Goal: Information Seeking & Learning: Check status

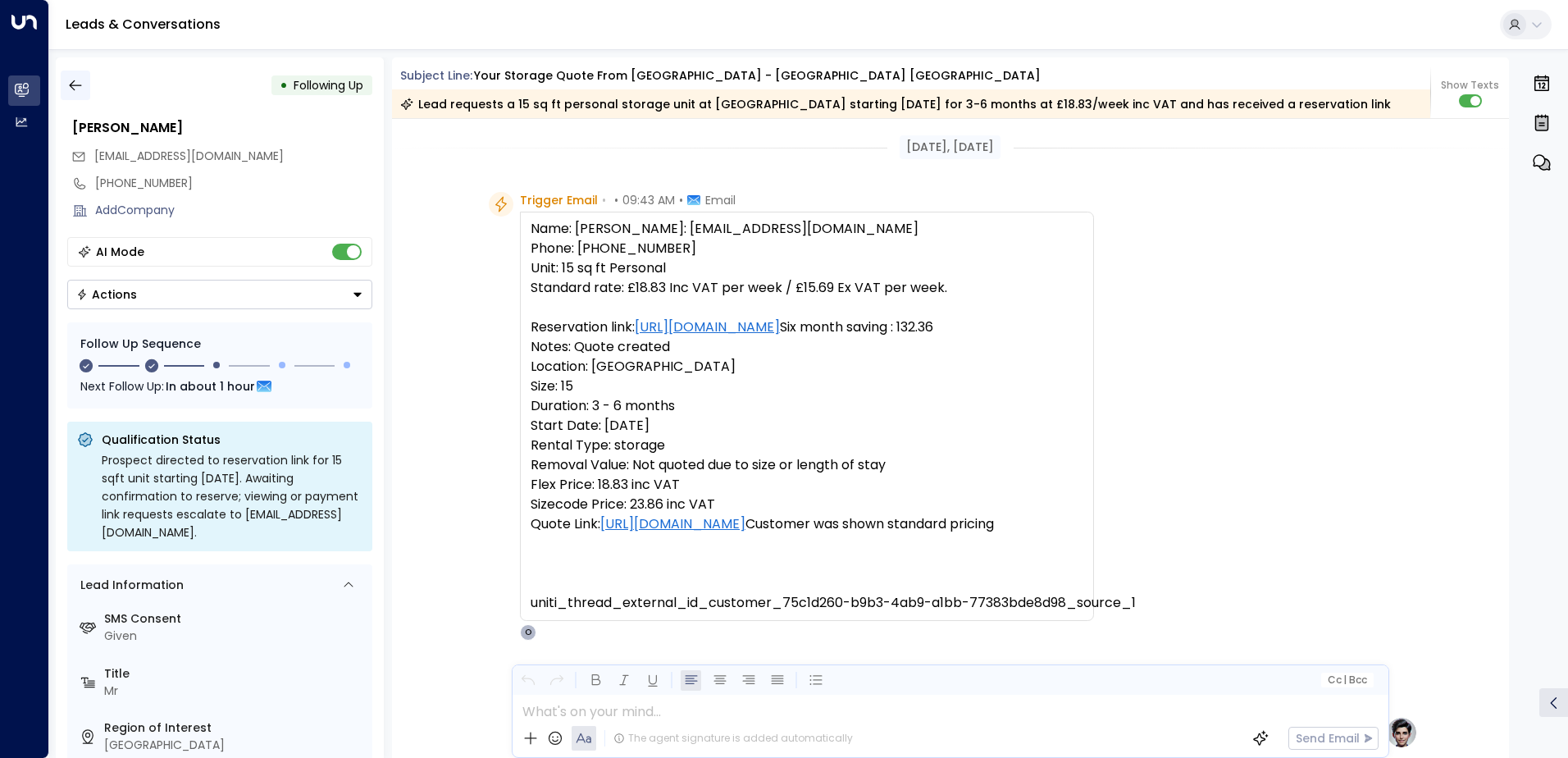
click at [87, 94] on button "button" at bounding box center [75, 85] width 30 height 30
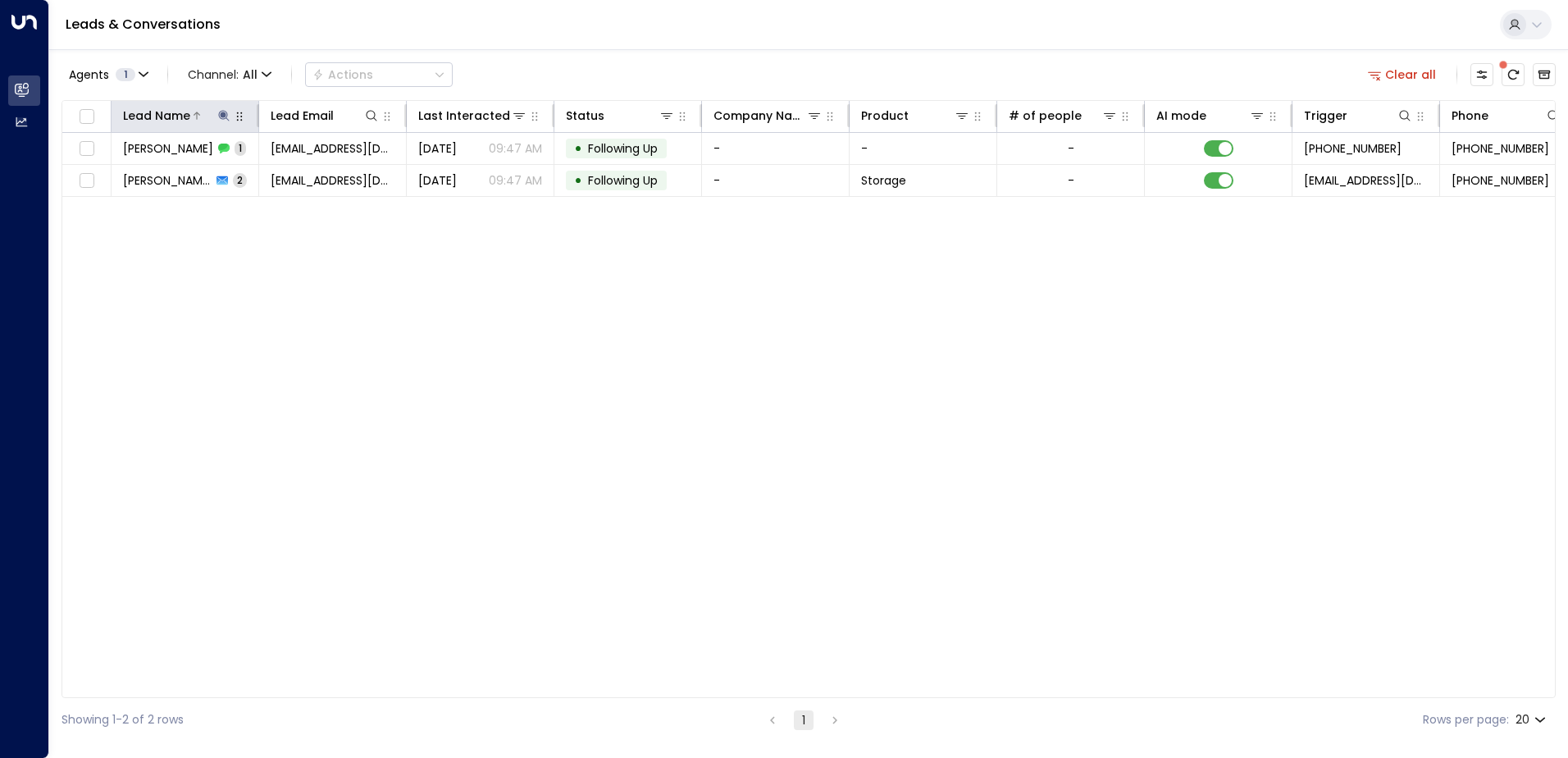
click at [227, 120] on icon at bounding box center [224, 116] width 13 height 13
click at [326, 174] on icon "button" at bounding box center [326, 176] width 13 height 13
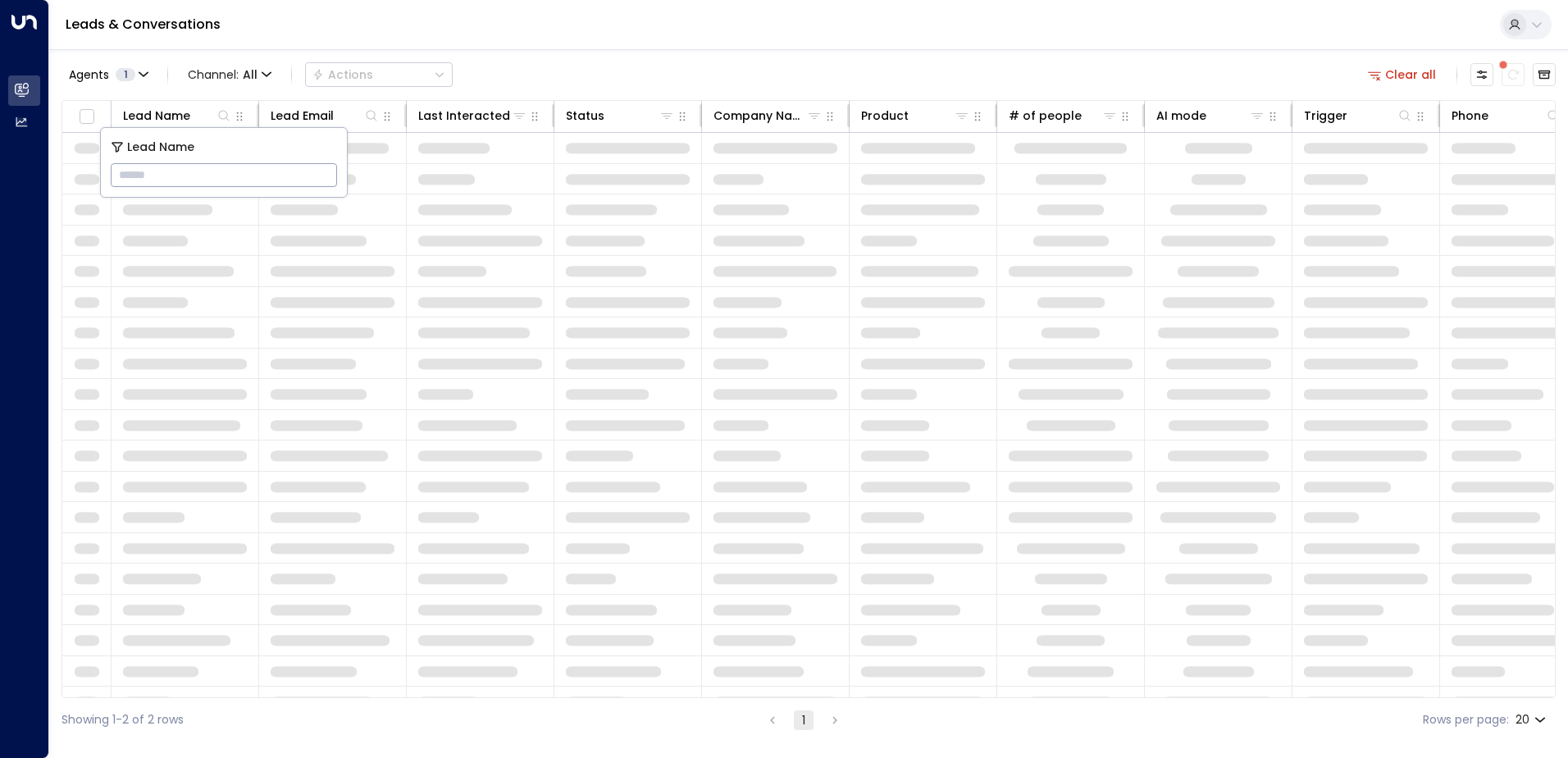
type input "**********"
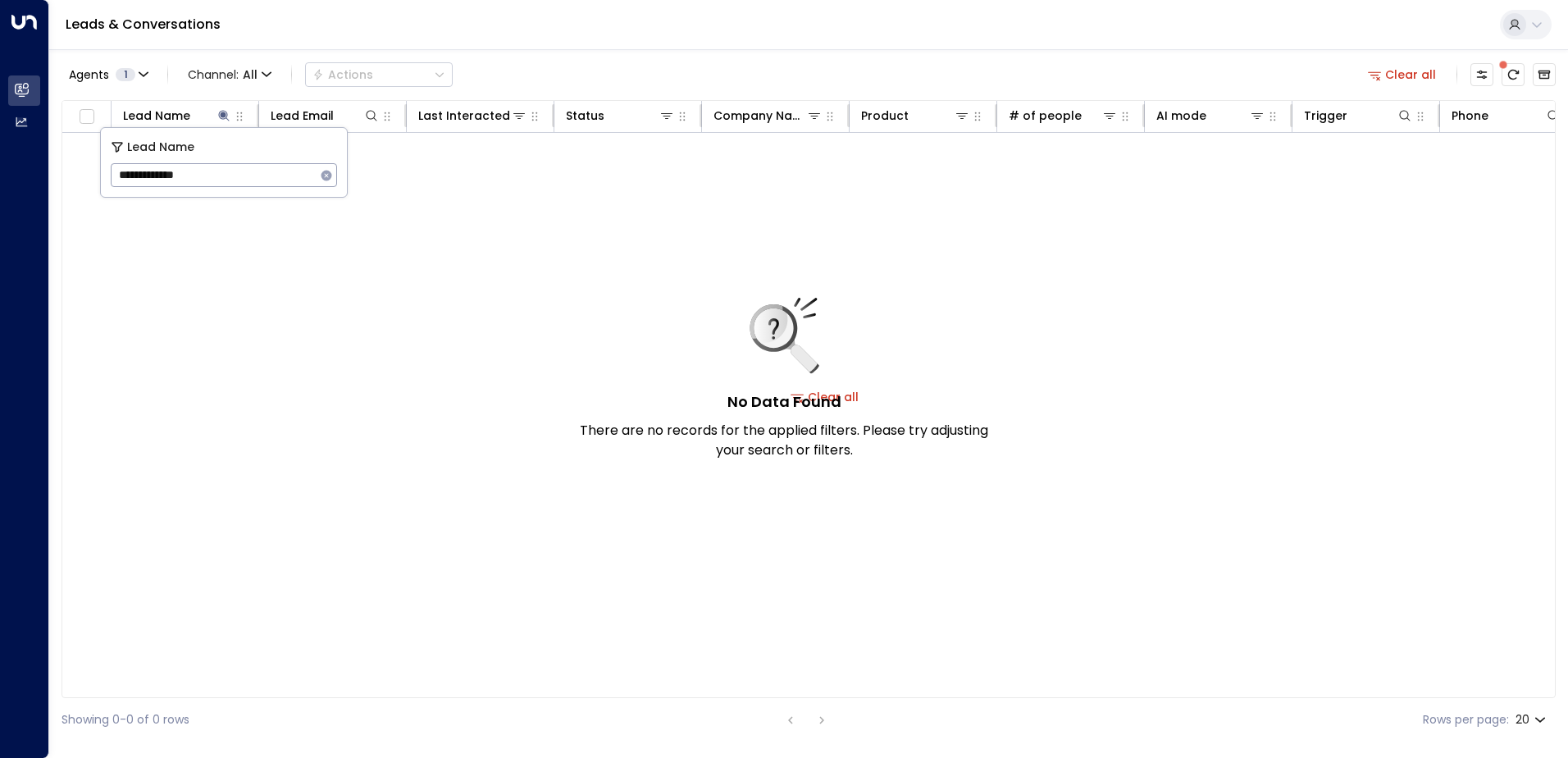
click at [603, 74] on div "Agents 1 Channel: All Actions Clear all" at bounding box center [809, 74] width 1494 height 34
click at [221, 120] on icon at bounding box center [224, 116] width 13 height 13
click at [223, 116] on icon at bounding box center [224, 116] width 11 height 11
click at [324, 177] on icon "button" at bounding box center [327, 176] width 11 height 11
click at [277, 177] on input "text" at bounding box center [224, 176] width 227 height 30
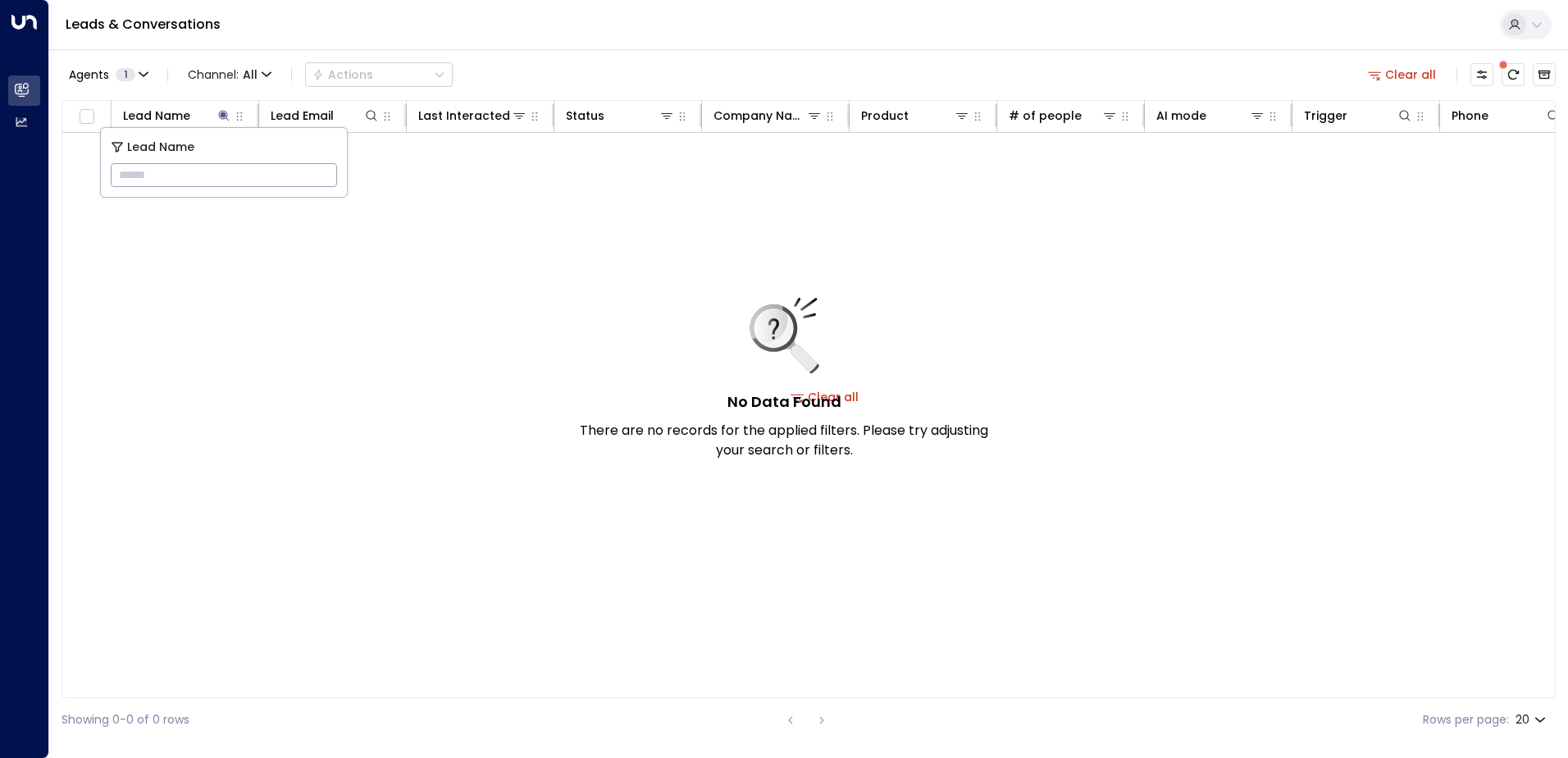
paste input "**********"
type input "**********"
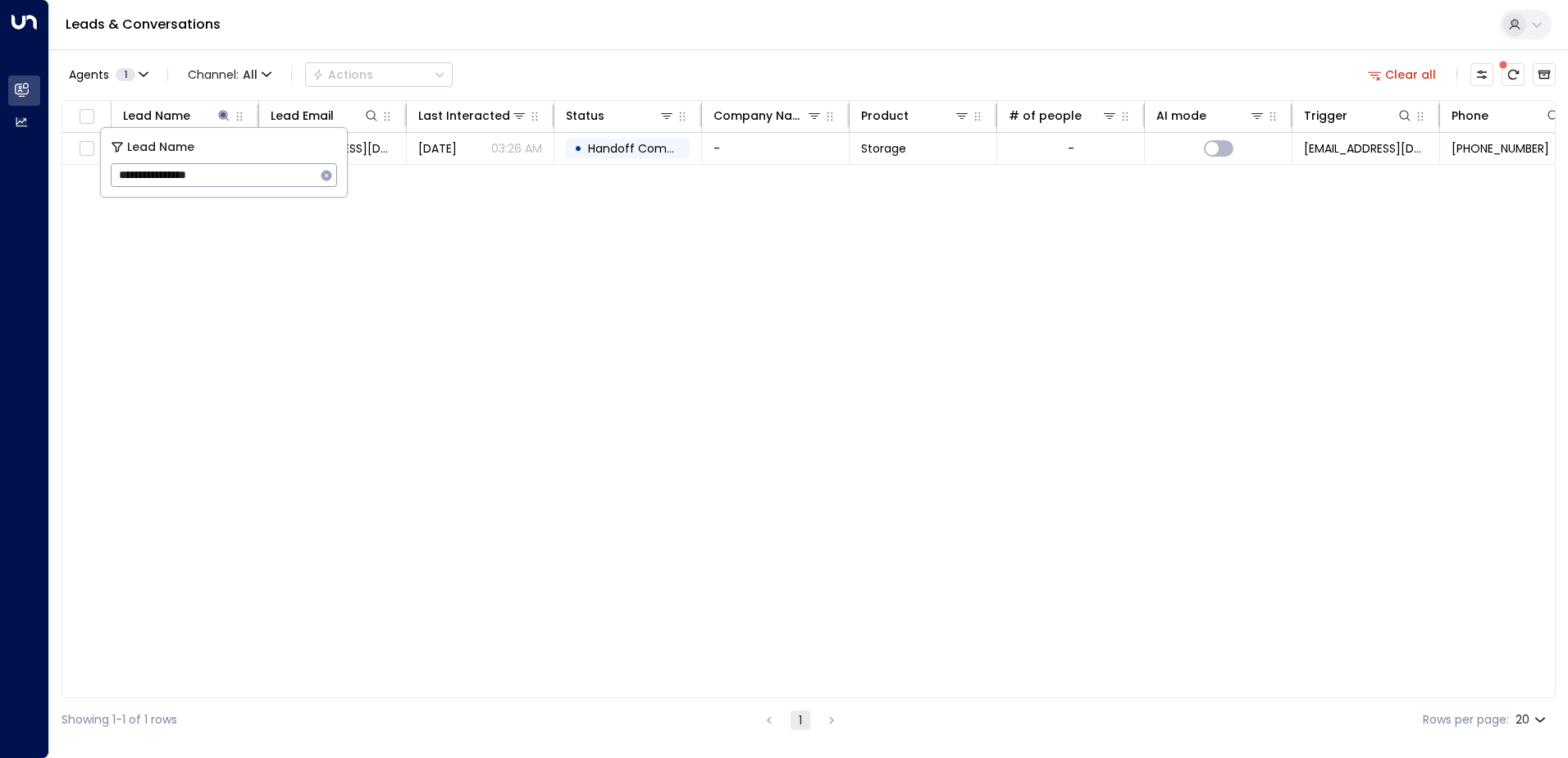
click at [562, 49] on div "Leads & Conversations" at bounding box center [809, 25] width 1519 height 50
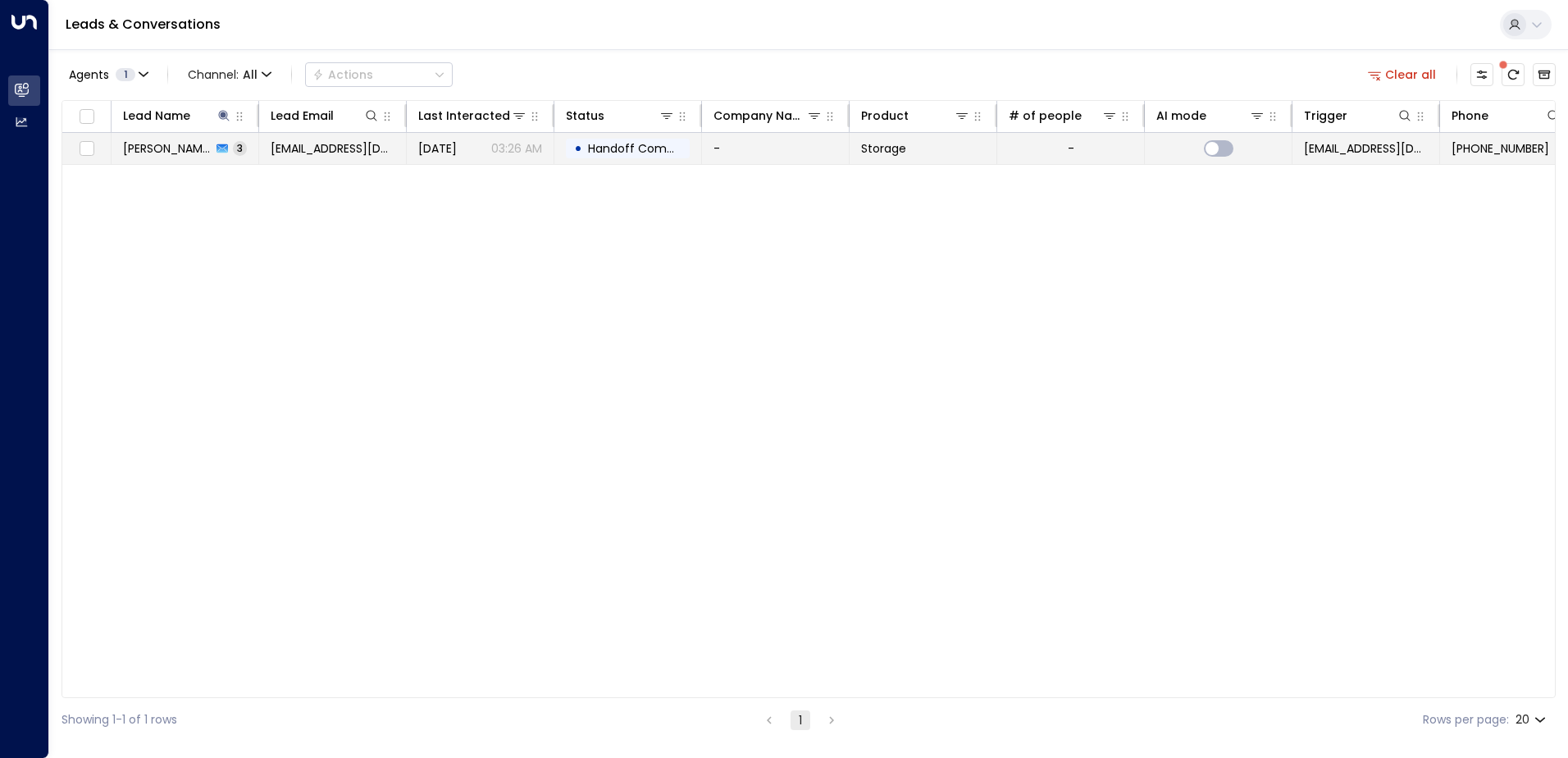
click at [507, 159] on td "[DATE] 03:26 AM" at bounding box center [480, 148] width 148 height 31
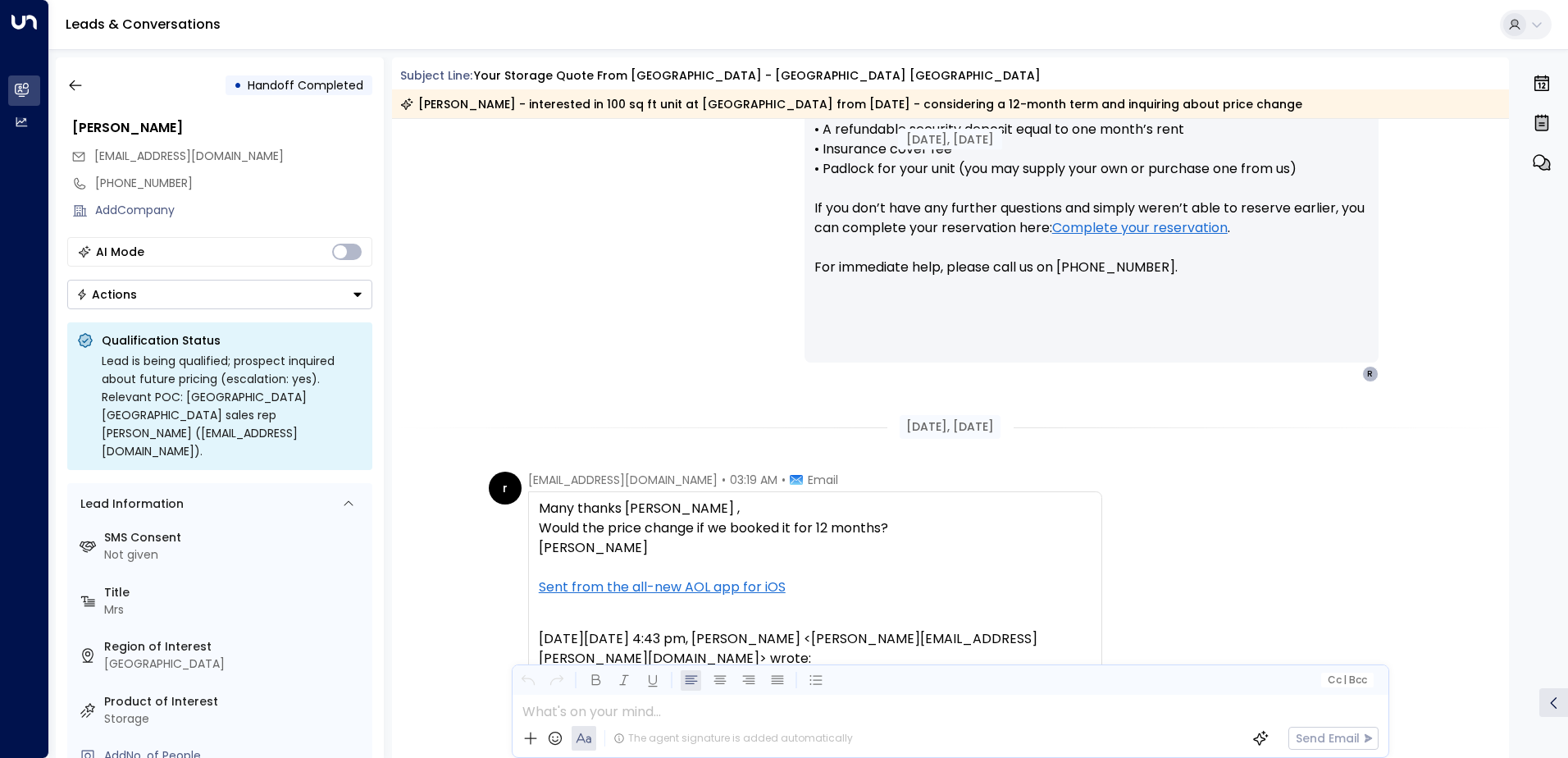
scroll to position [1120, 0]
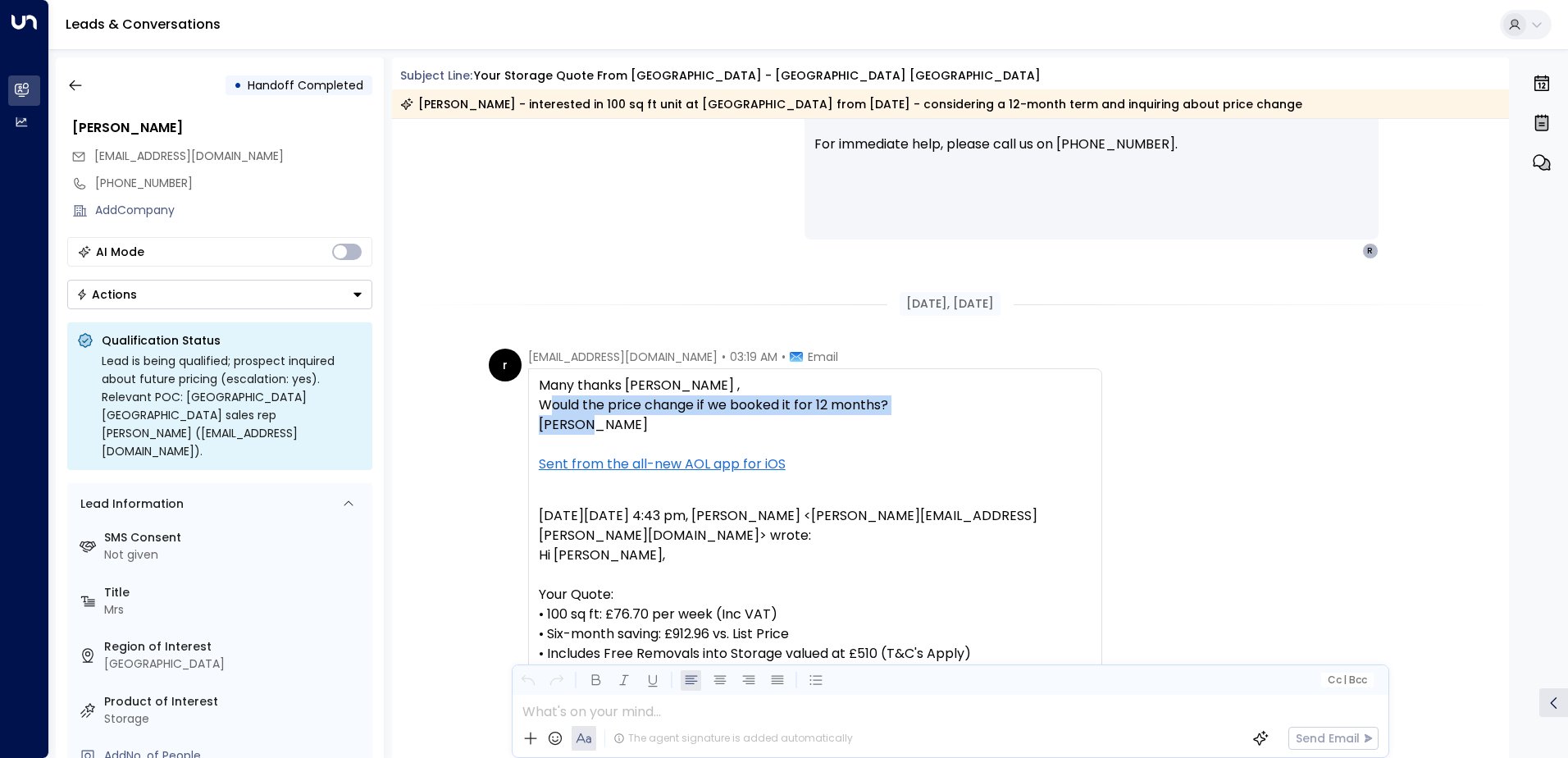
drag, startPoint x: 551, startPoint y: 409, endPoint x: 827, endPoint y: 415, distance: 276.1
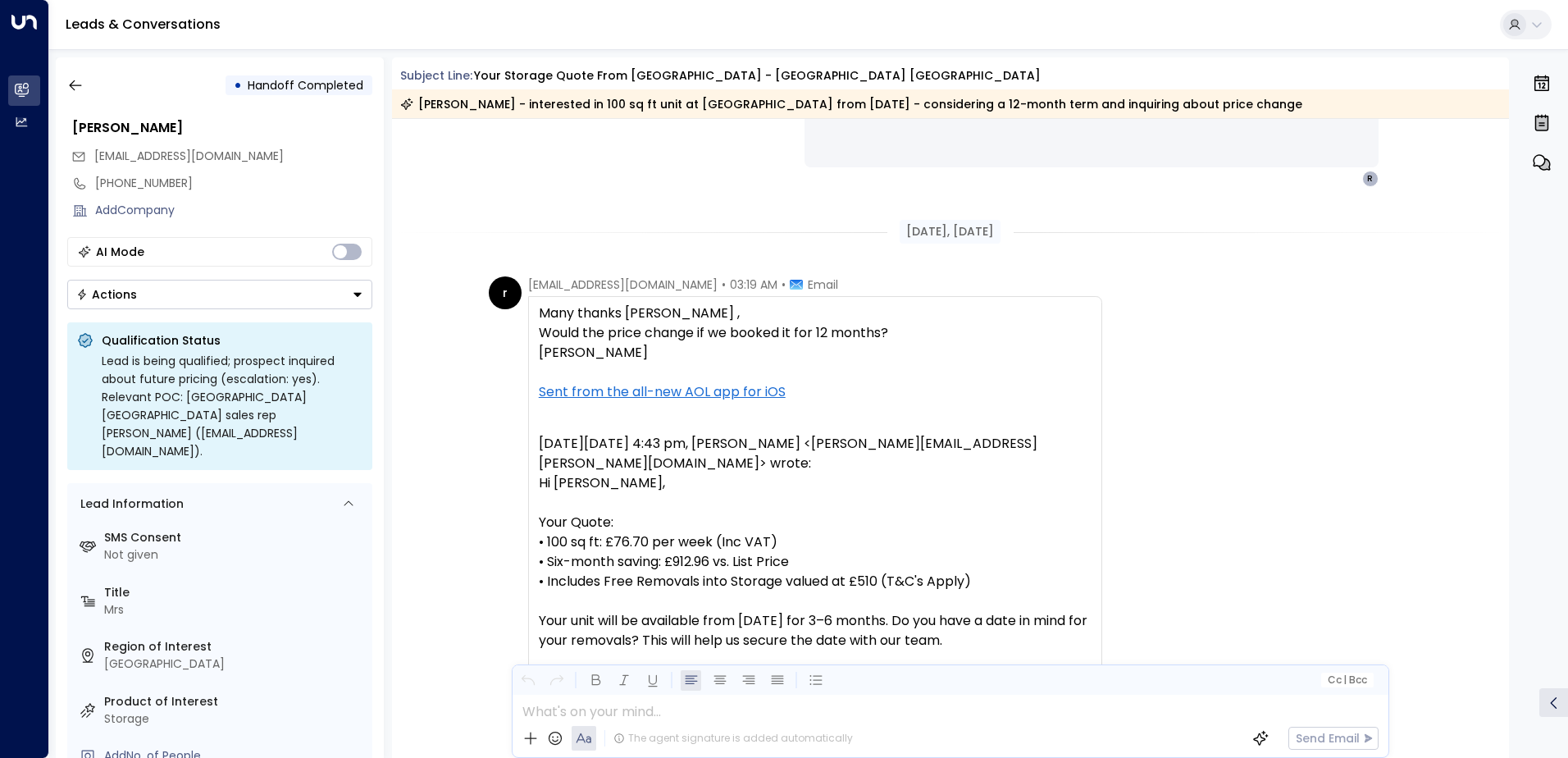
scroll to position [1366, 0]
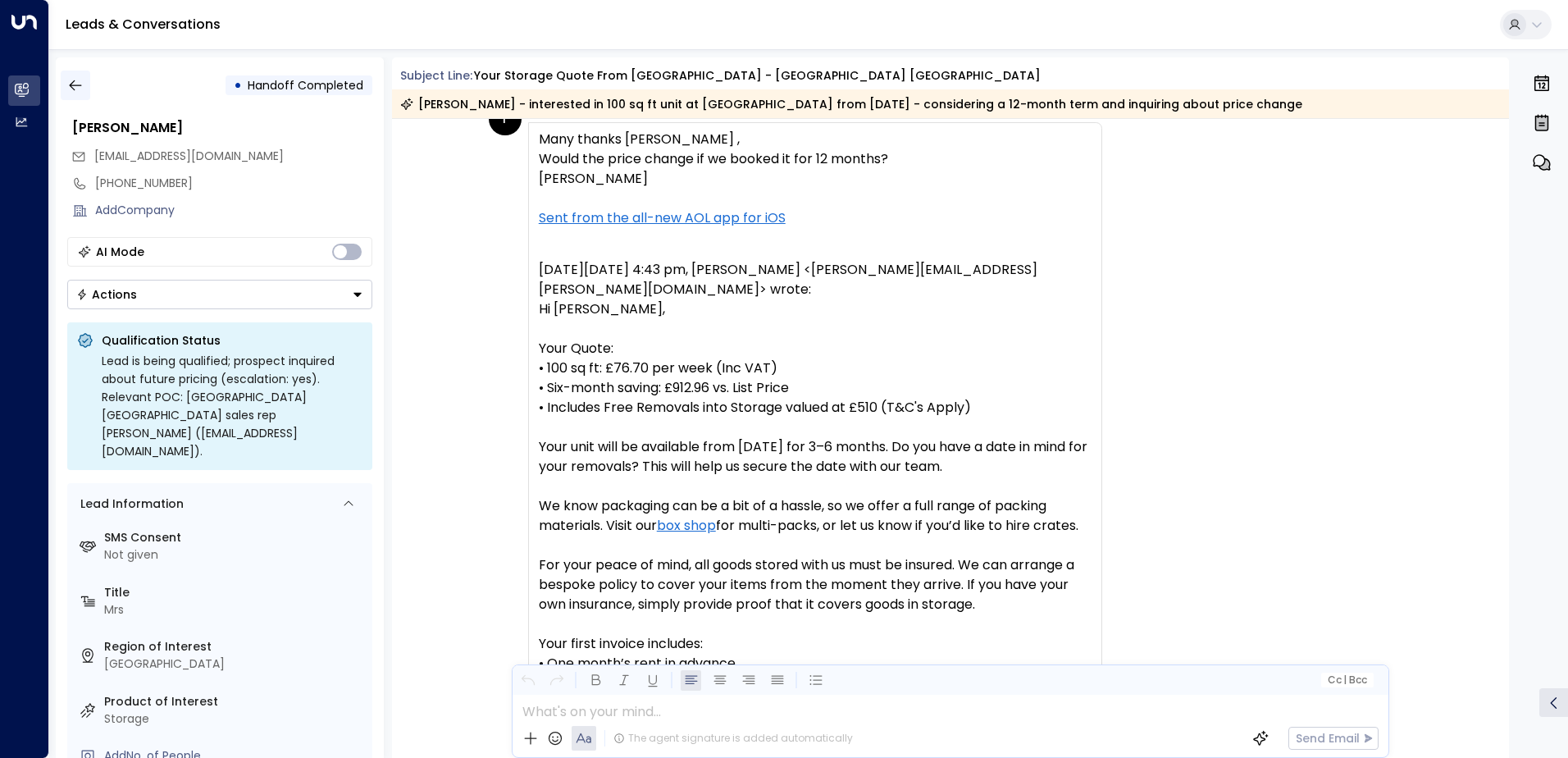
click at [81, 95] on button "button" at bounding box center [75, 85] width 30 height 30
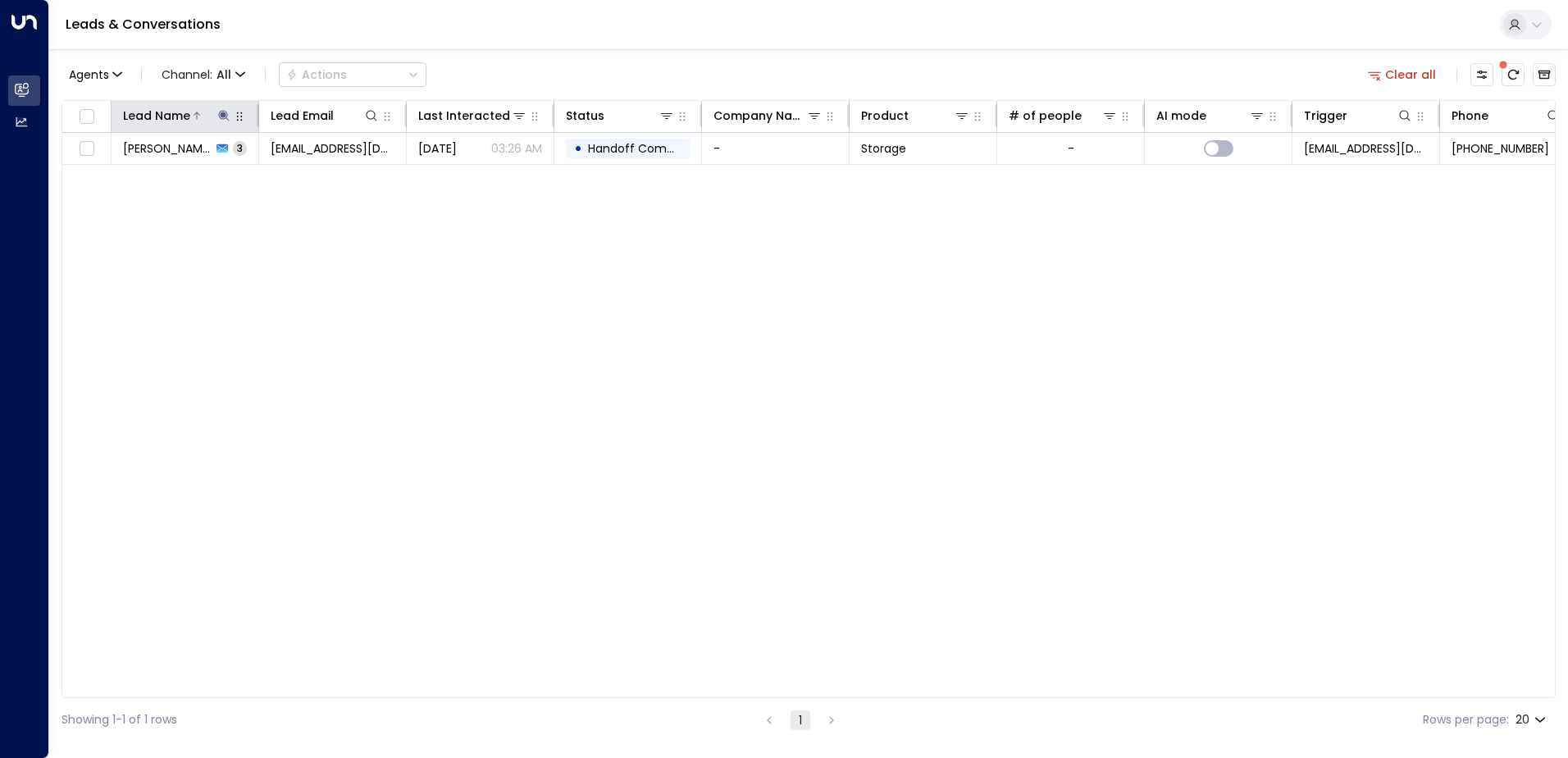
click at [227, 112] on icon at bounding box center [224, 116] width 11 height 11
click at [326, 179] on icon "button" at bounding box center [327, 176] width 11 height 11
click at [316, 186] on input "text" at bounding box center [224, 176] width 227 height 30
paste input "**********"
type input "**********"
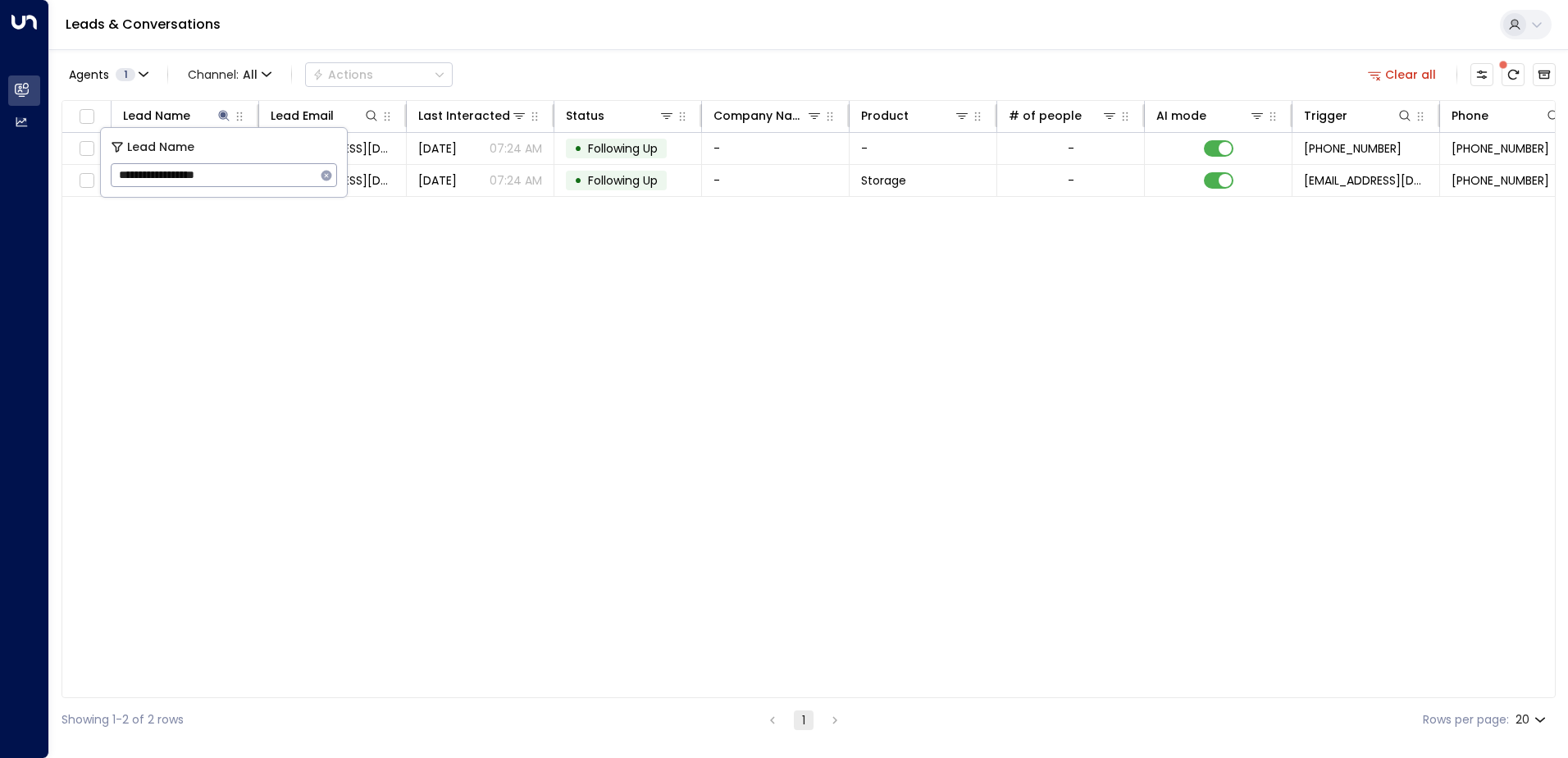
drag, startPoint x: 316, startPoint y: 357, endPoint x: 351, endPoint y: 279, distance: 85.5
click at [316, 357] on div "Lead Name Lead Email Last Interacted Status Company Name Product # of people AI…" at bounding box center [809, 400] width 1494 height 599
click at [373, 197] on div "Lead Name Lead Email Last Interacted Status Company Name Product # of people AI…" at bounding box center [809, 400] width 1494 height 599
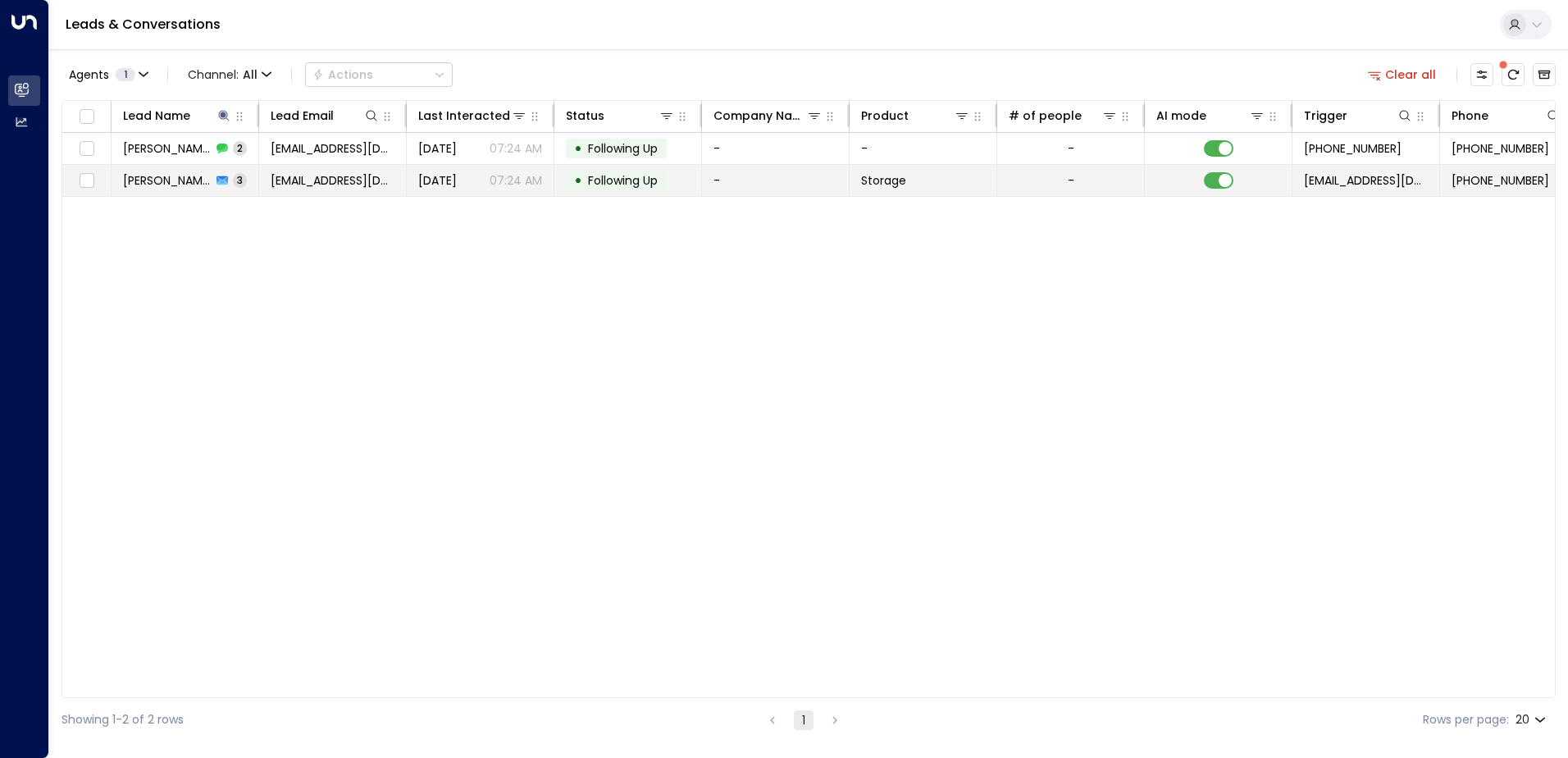
click at [373, 194] on td "[EMAIL_ADDRESS][DOMAIN_NAME]" at bounding box center [332, 180] width 148 height 31
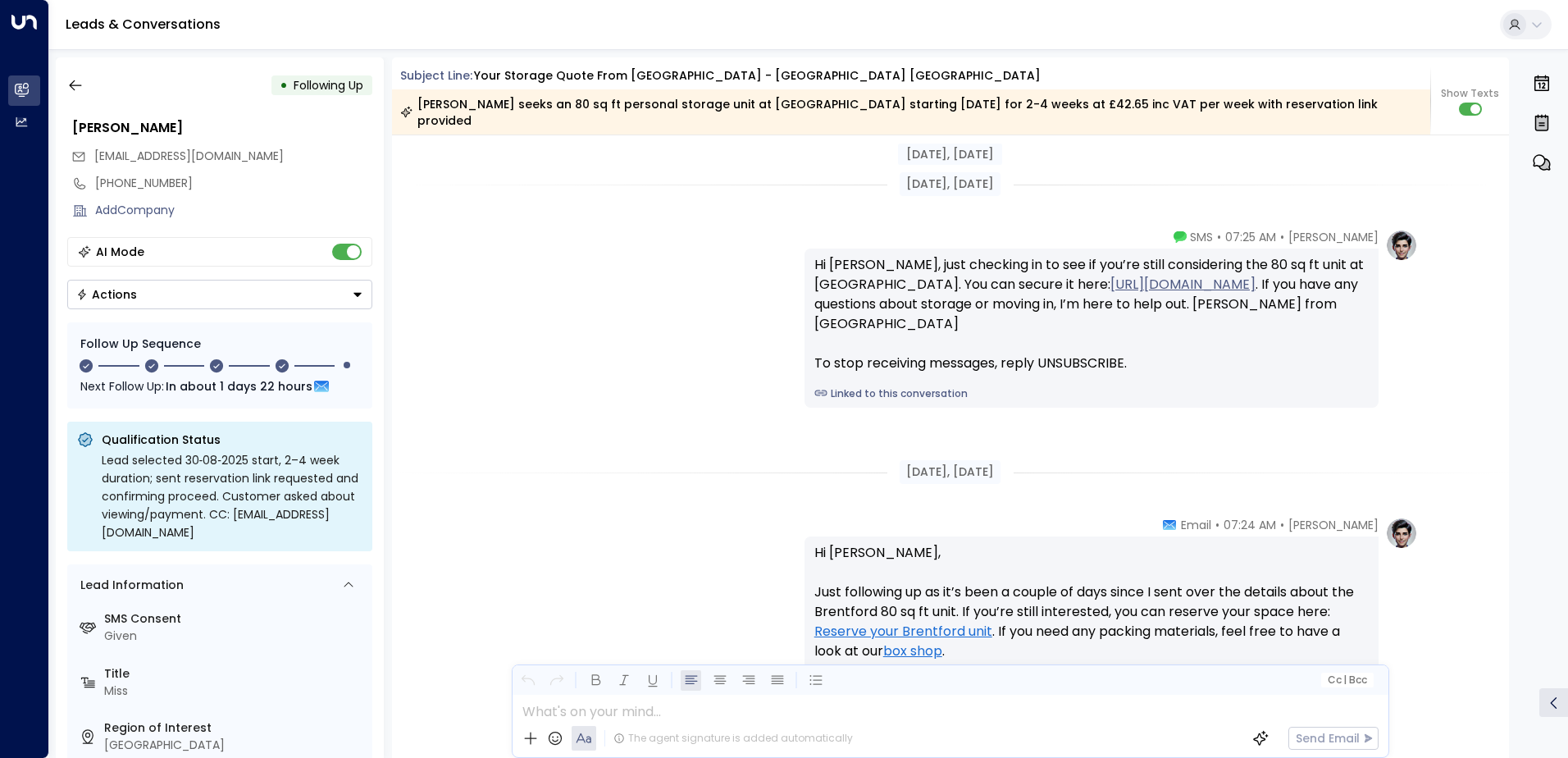
scroll to position [1882, 0]
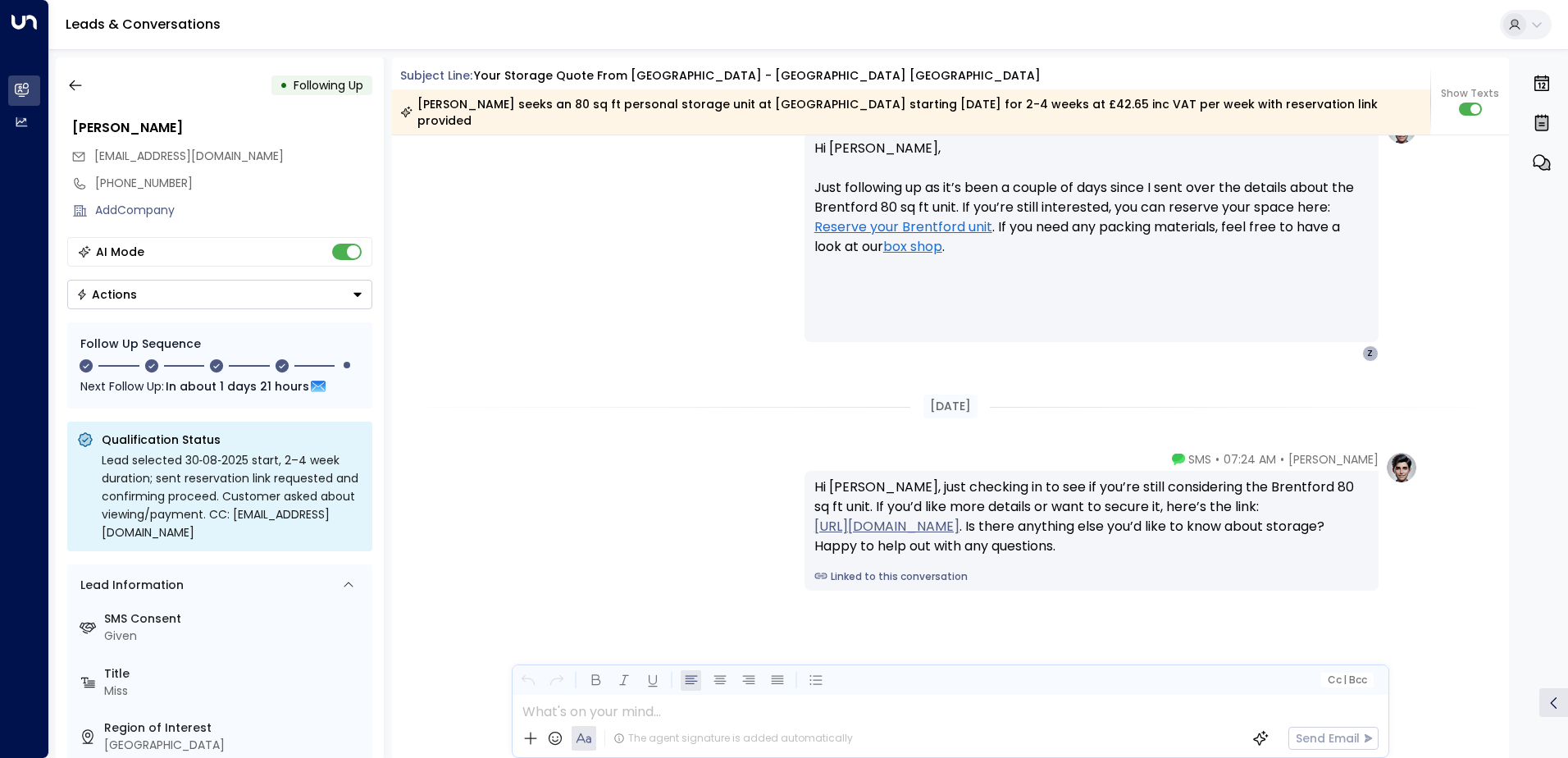
click at [94, 90] on div "• Following Up" at bounding box center [219, 85] width 305 height 30
click at [77, 87] on icon "button" at bounding box center [75, 85] width 16 height 16
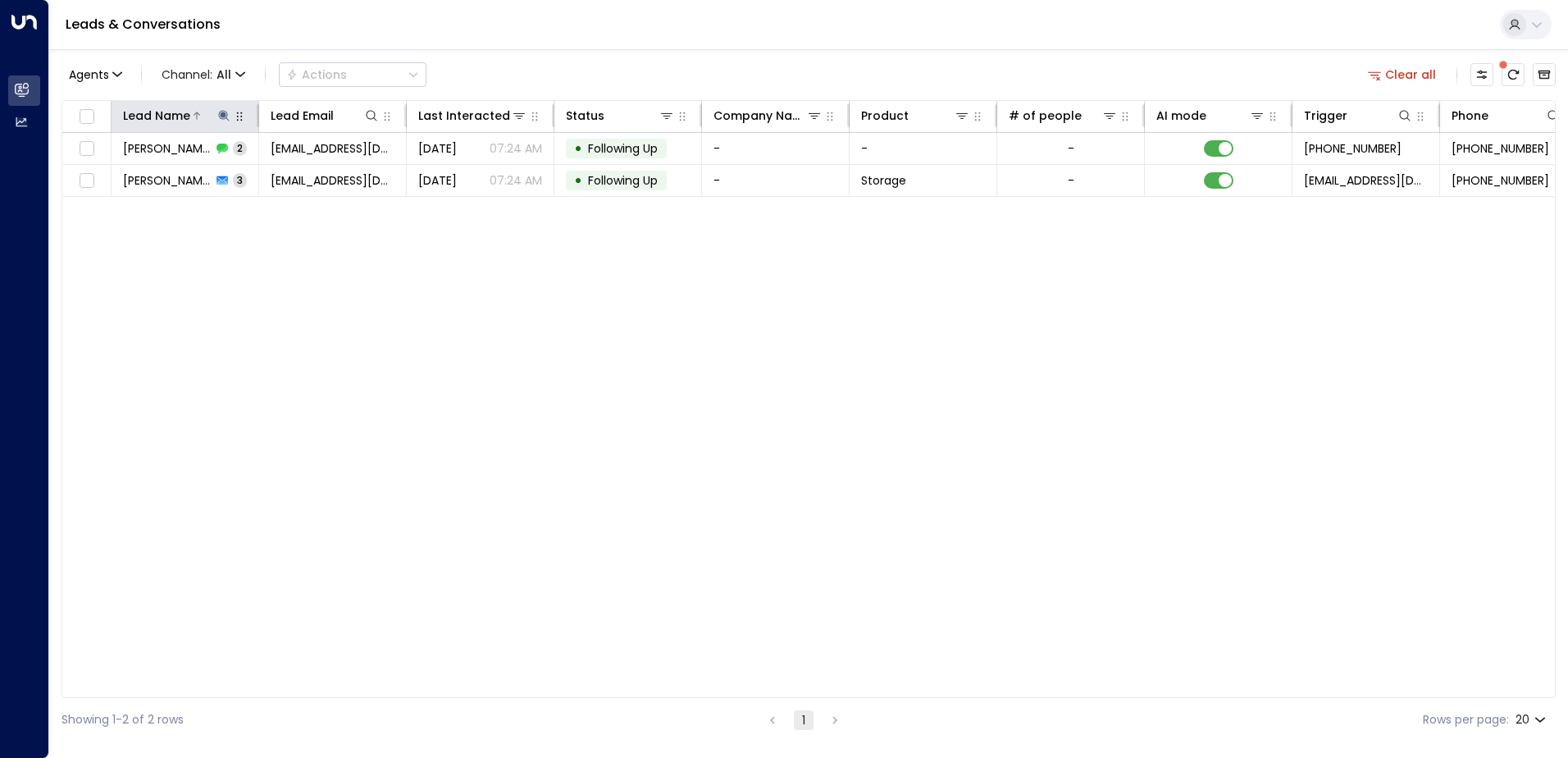
click at [224, 117] on icon at bounding box center [224, 116] width 11 height 11
click at [322, 177] on icon "button" at bounding box center [327, 176] width 11 height 11
click at [296, 170] on input "text" at bounding box center [224, 176] width 227 height 30
paste input "**********"
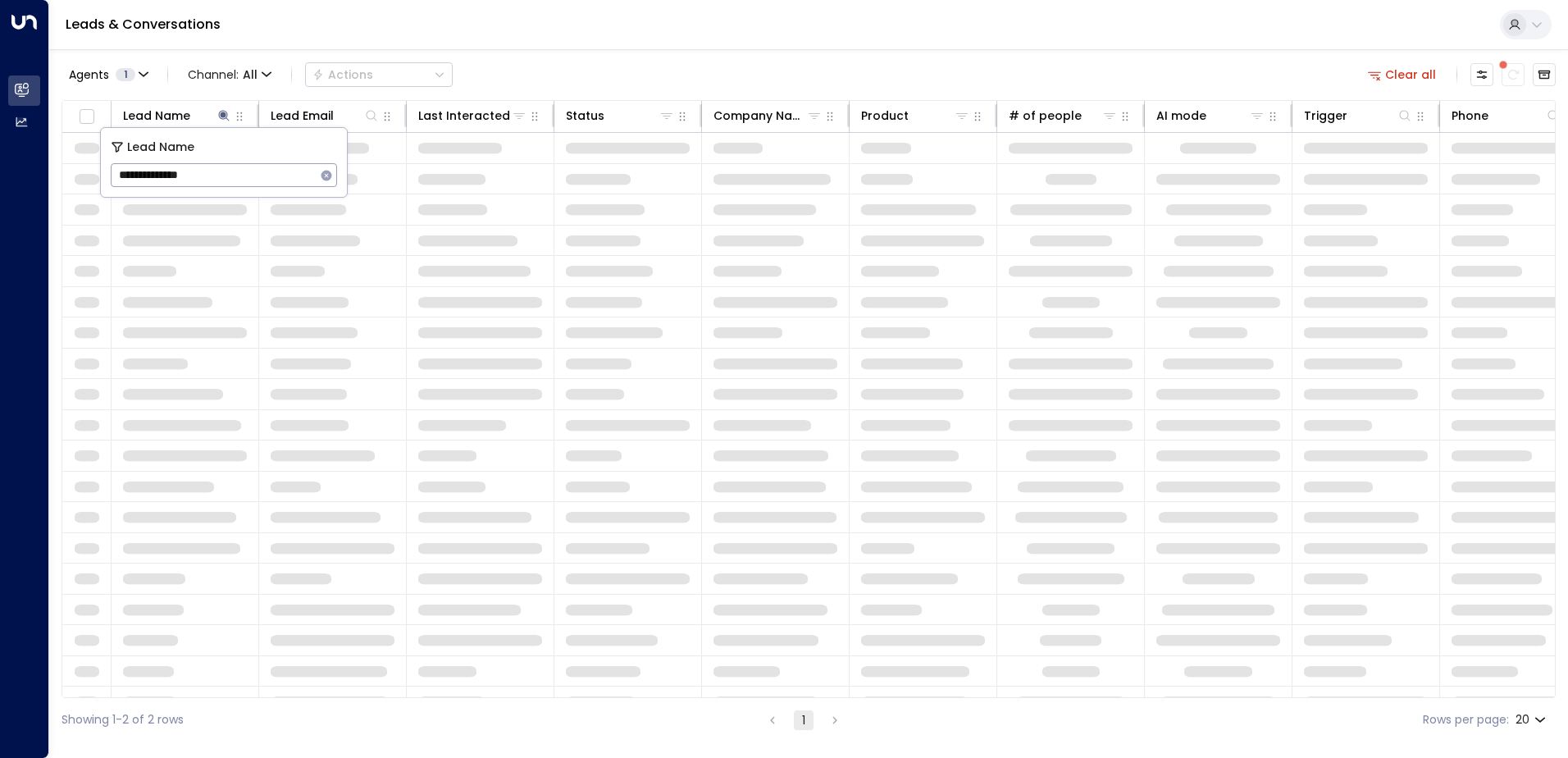
type input "**********"
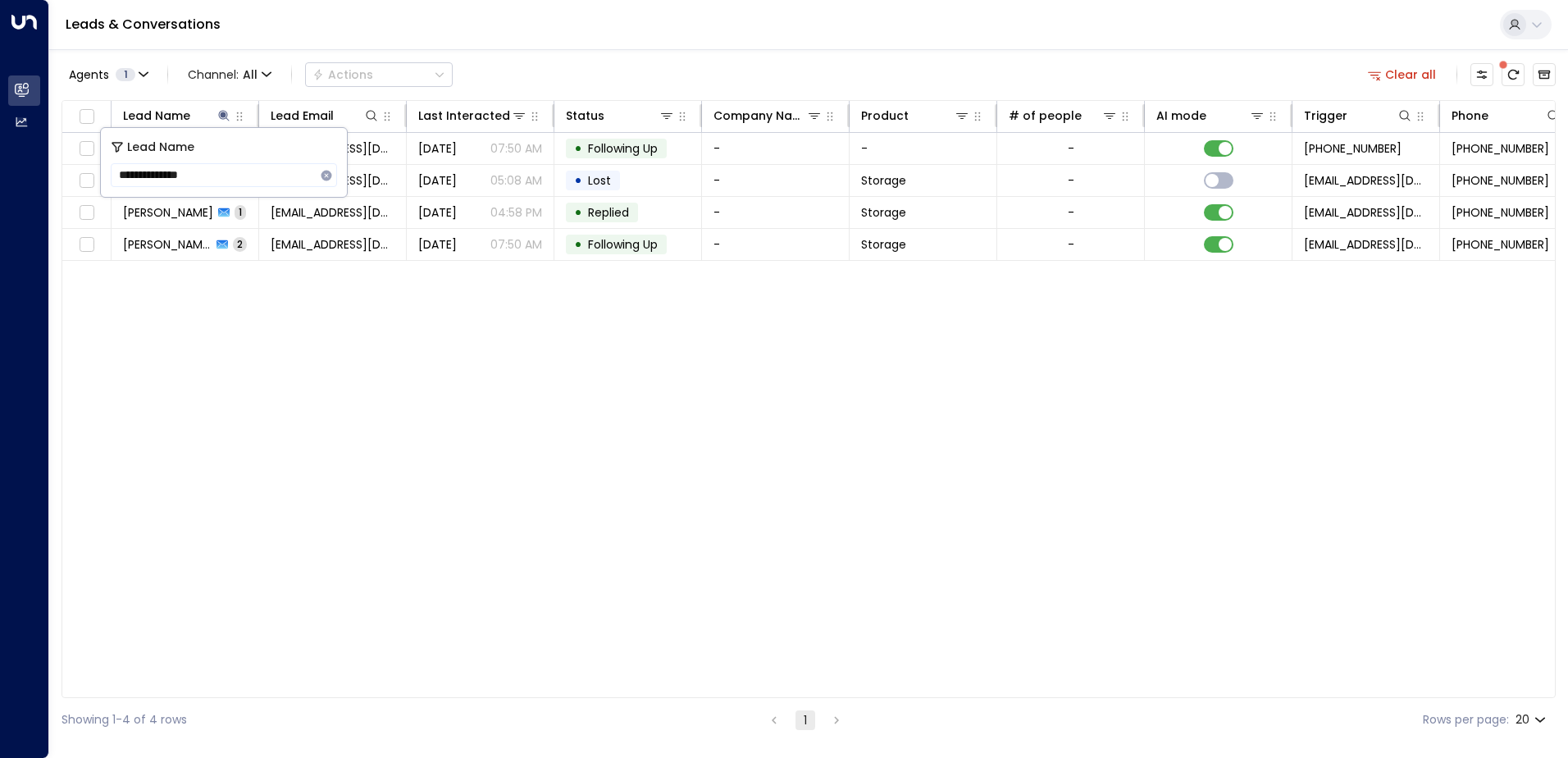
click at [731, 435] on div "Lead Name Lead Email Last Interacted Status Company Name Product # of people AI…" at bounding box center [809, 400] width 1494 height 599
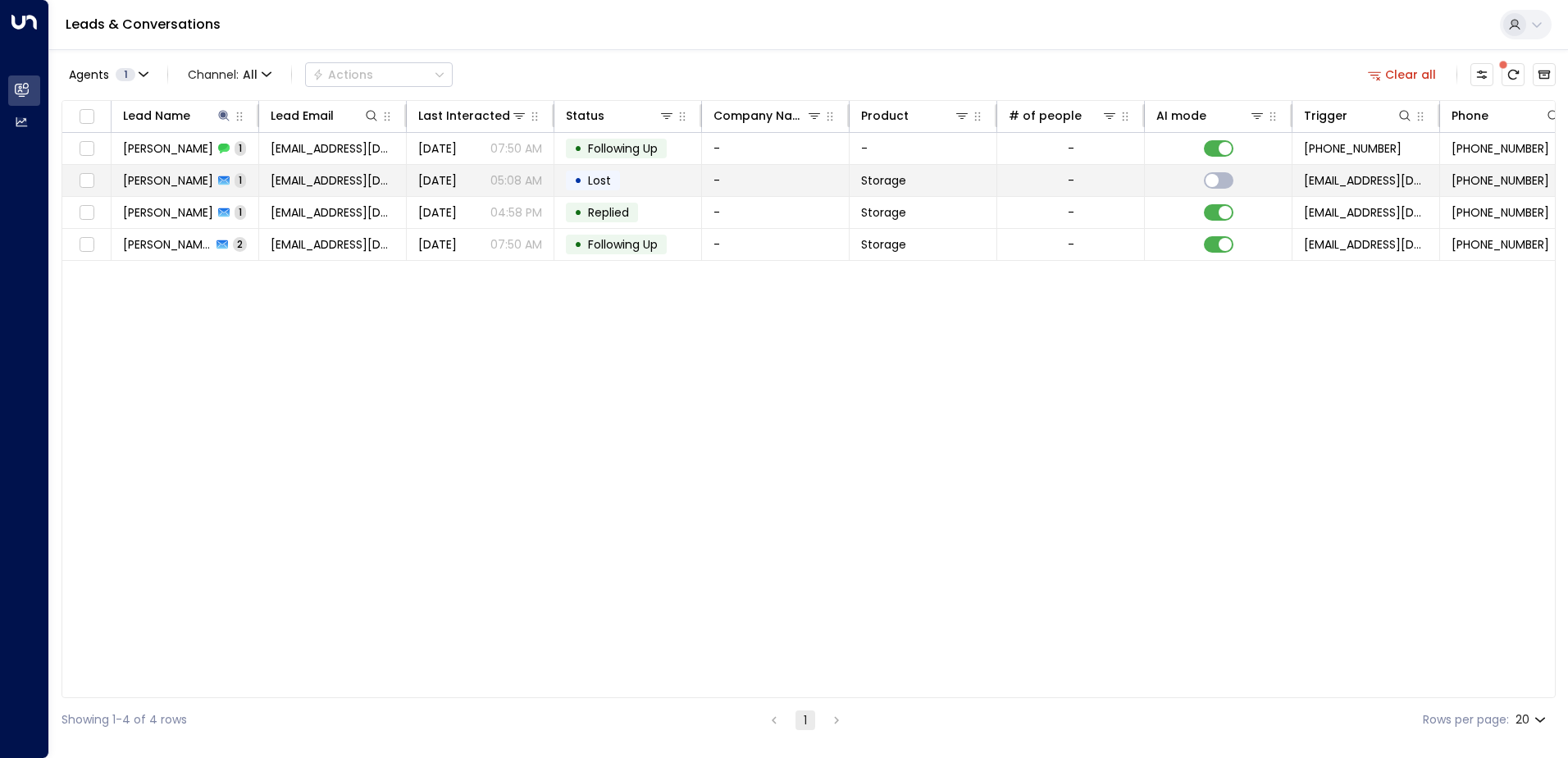
click at [313, 170] on td "[EMAIL_ADDRESS][DOMAIN_NAME]" at bounding box center [332, 180] width 148 height 31
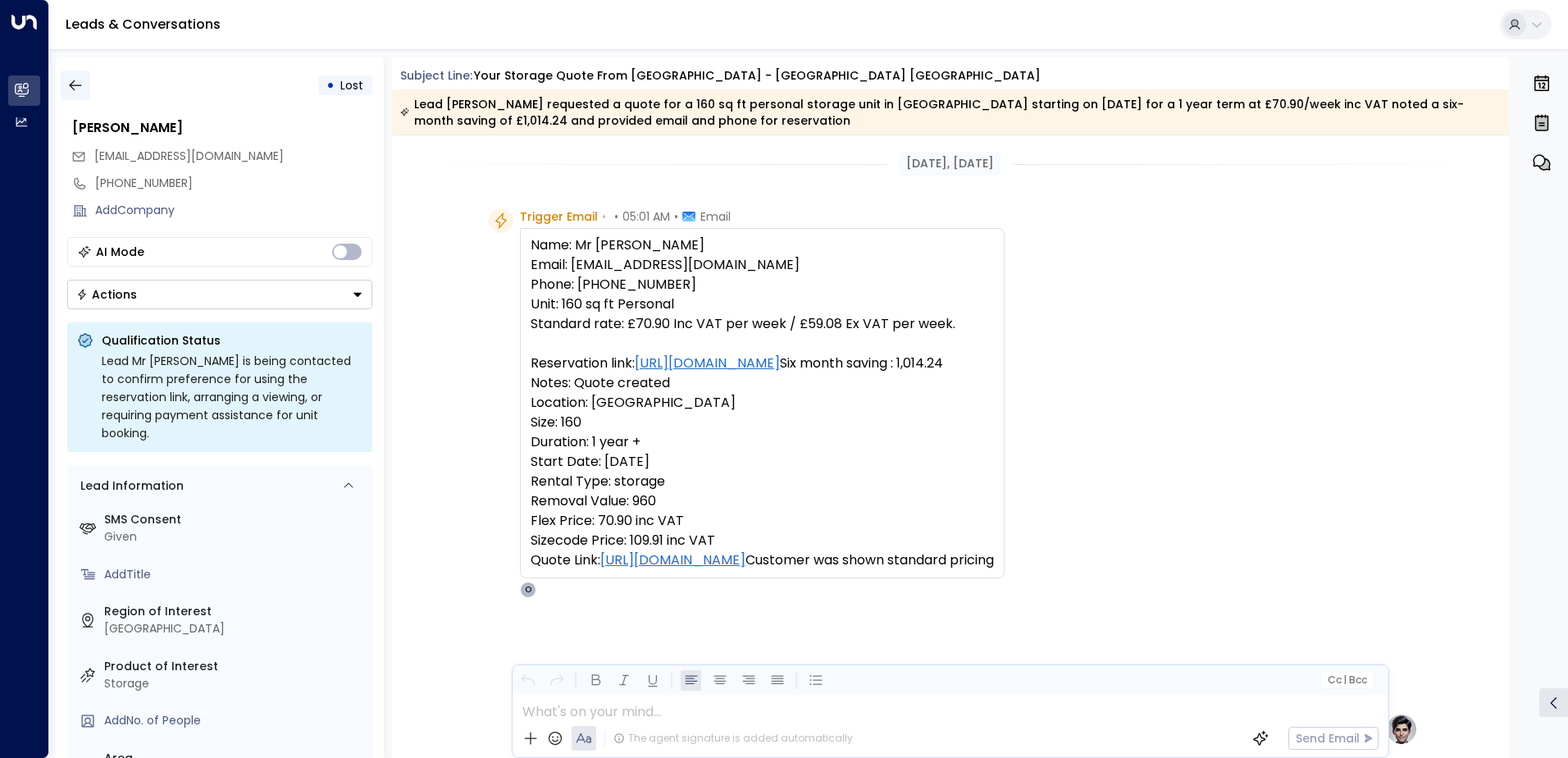
click at [86, 86] on button "button" at bounding box center [75, 85] width 30 height 30
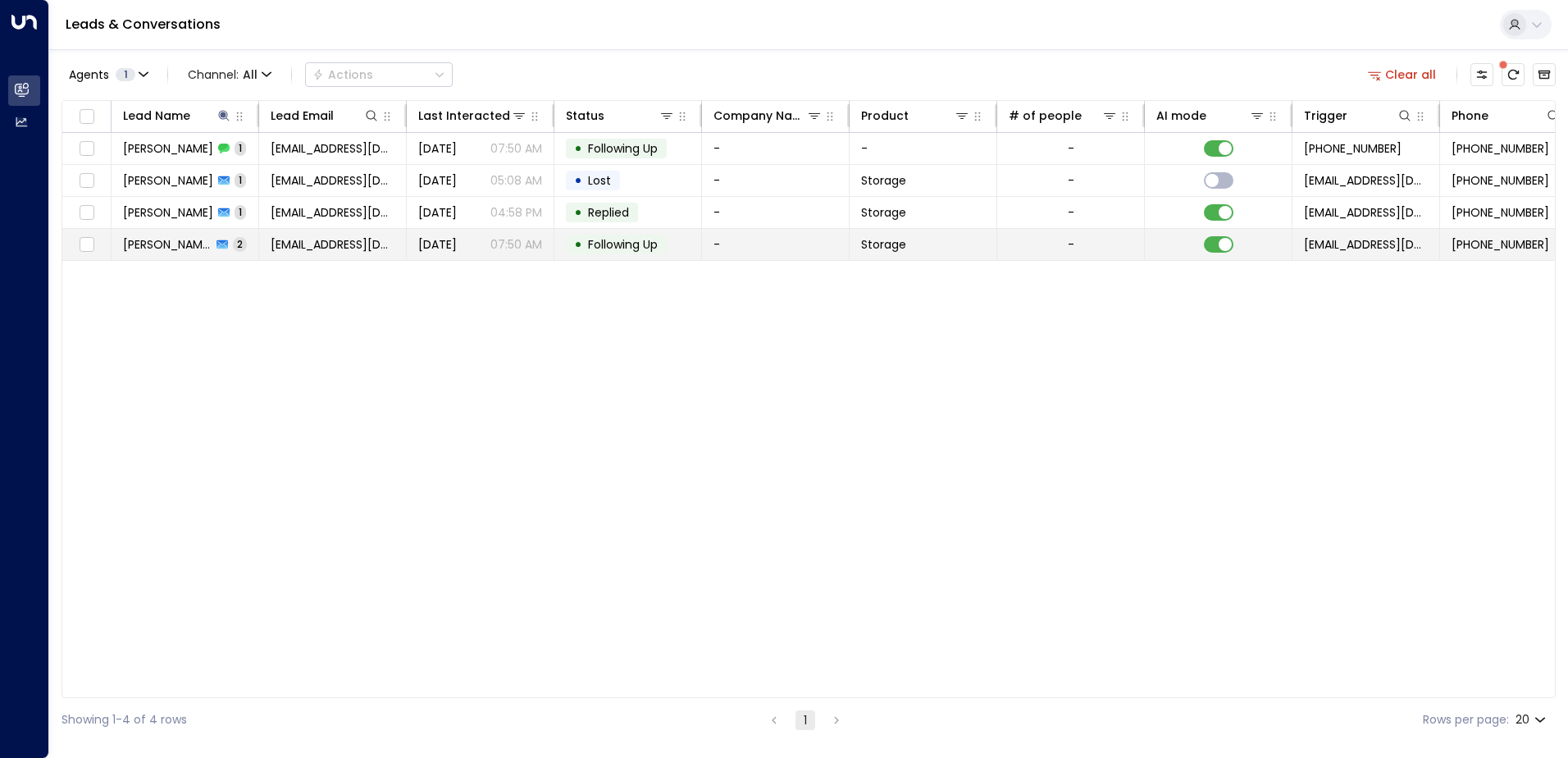
click at [217, 238] on icon at bounding box center [222, 244] width 12 height 12
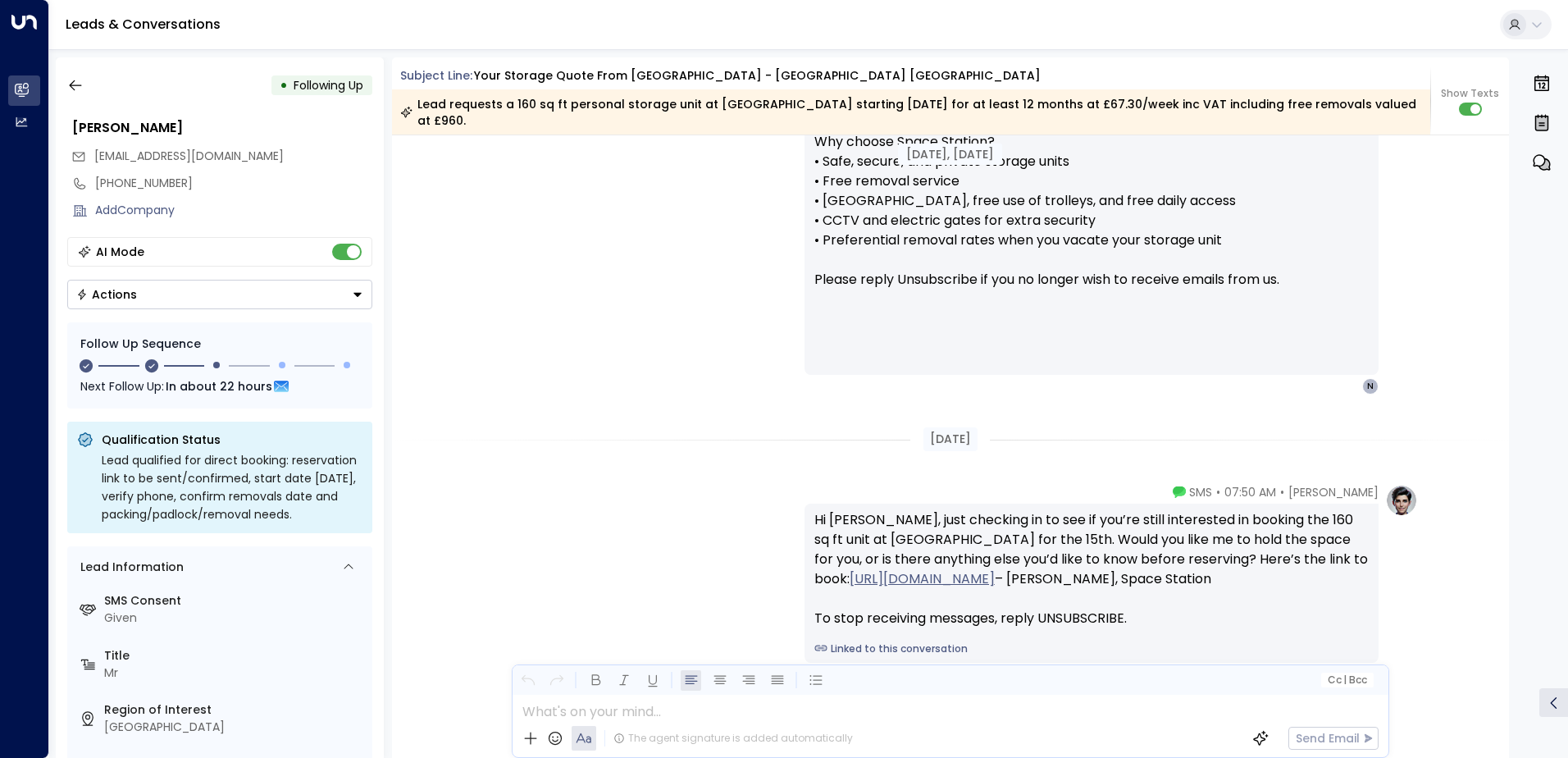
scroll to position [1294, 0]
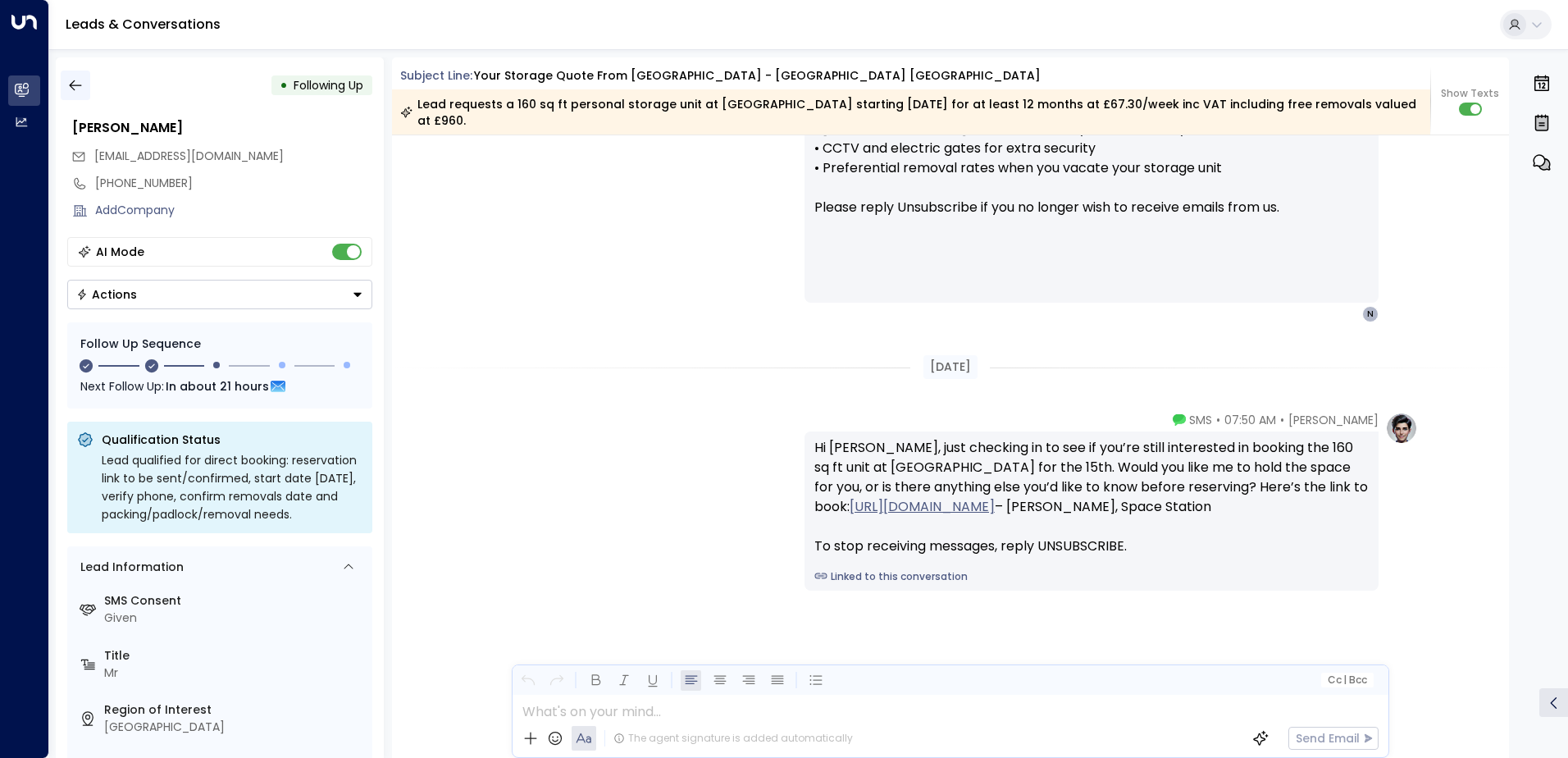
click at [82, 98] on button "button" at bounding box center [75, 85] width 30 height 30
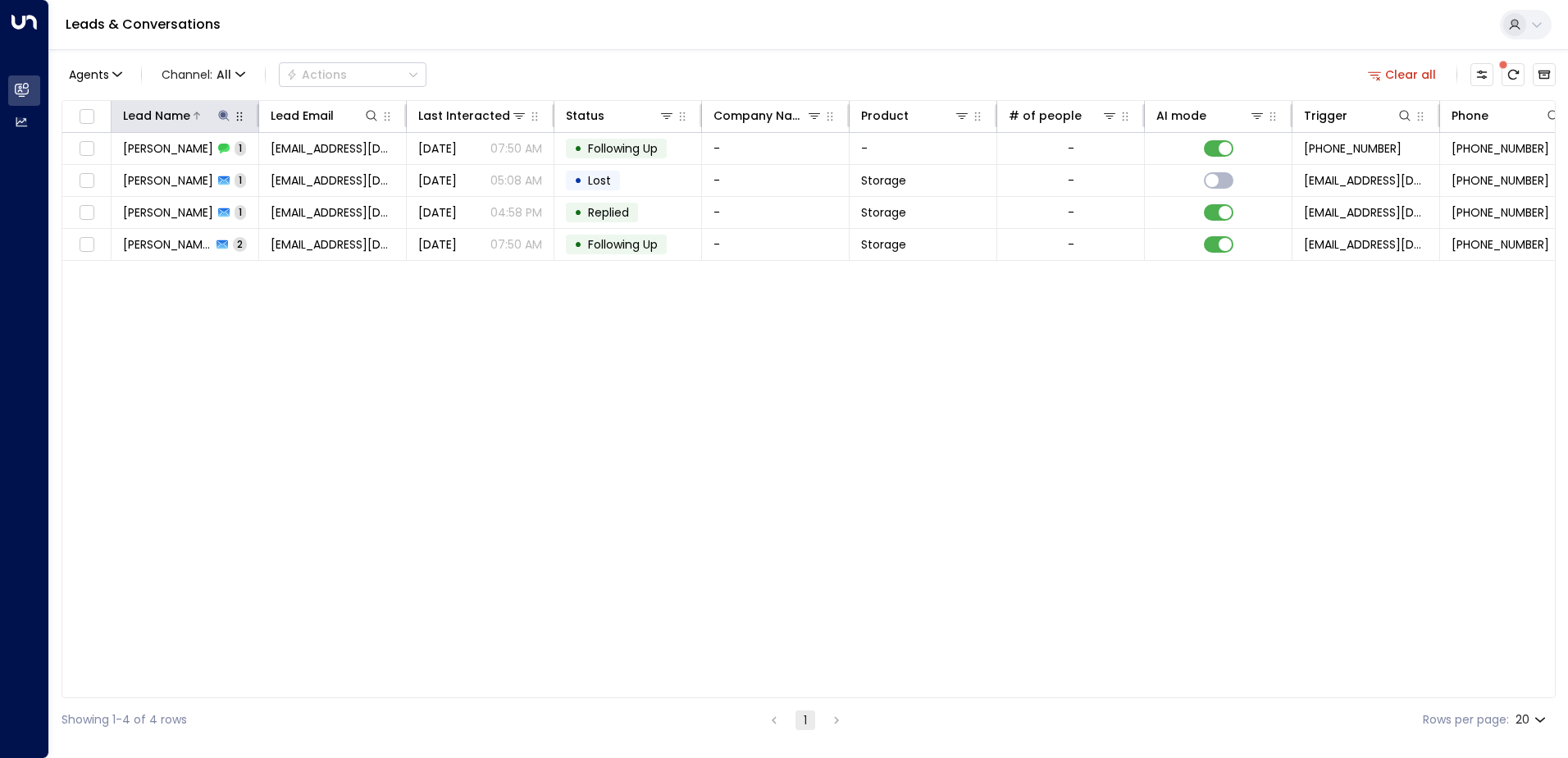
click at [224, 122] on icon at bounding box center [224, 116] width 13 height 13
click at [331, 180] on icon "button" at bounding box center [326, 176] width 13 height 13
click at [270, 182] on input "text" at bounding box center [224, 176] width 227 height 30
paste input "**********"
type input "**********"
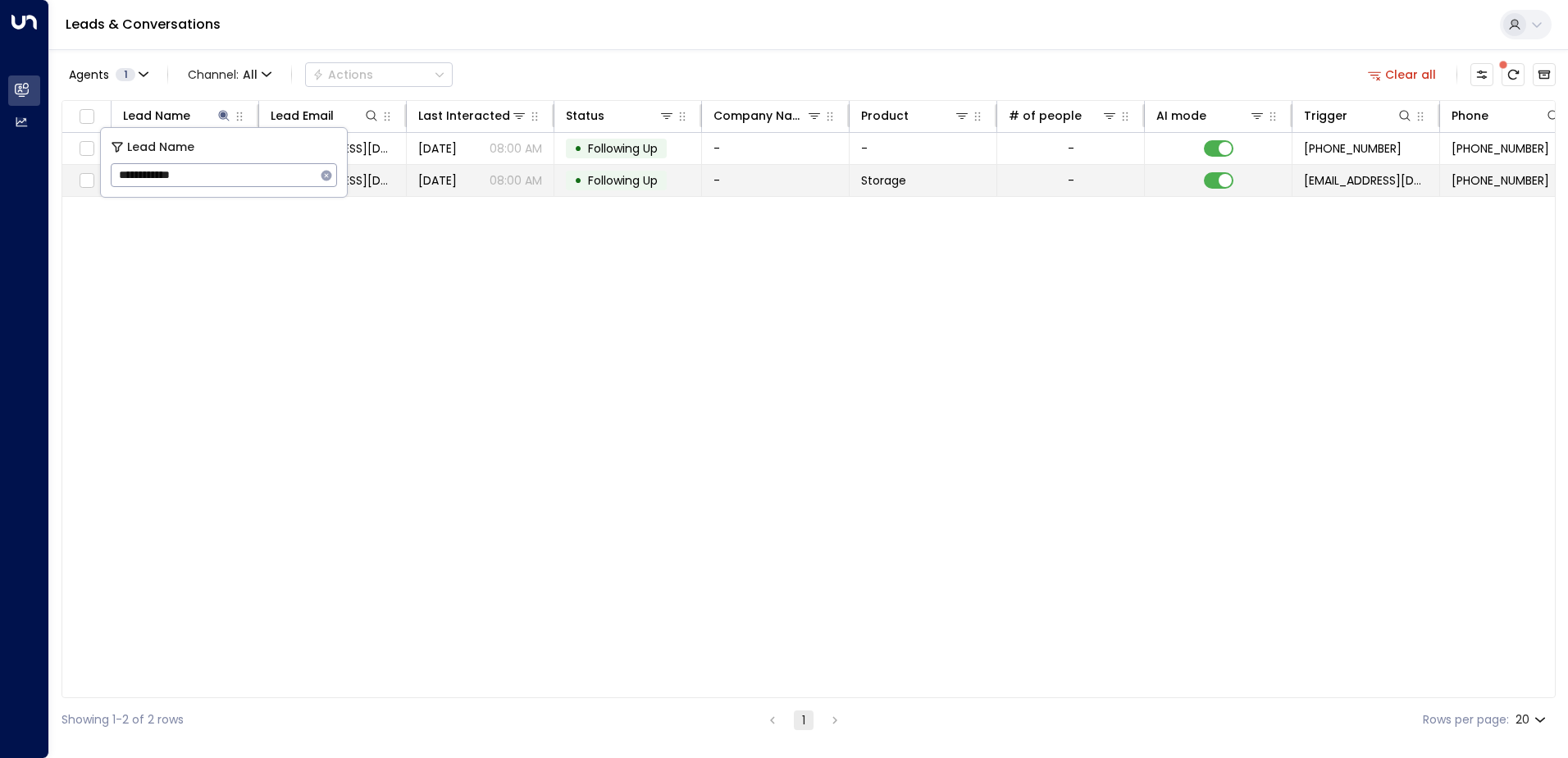
click at [457, 185] on span "[DATE]" at bounding box center [437, 180] width 39 height 16
